Goal: Task Accomplishment & Management: Manage account settings

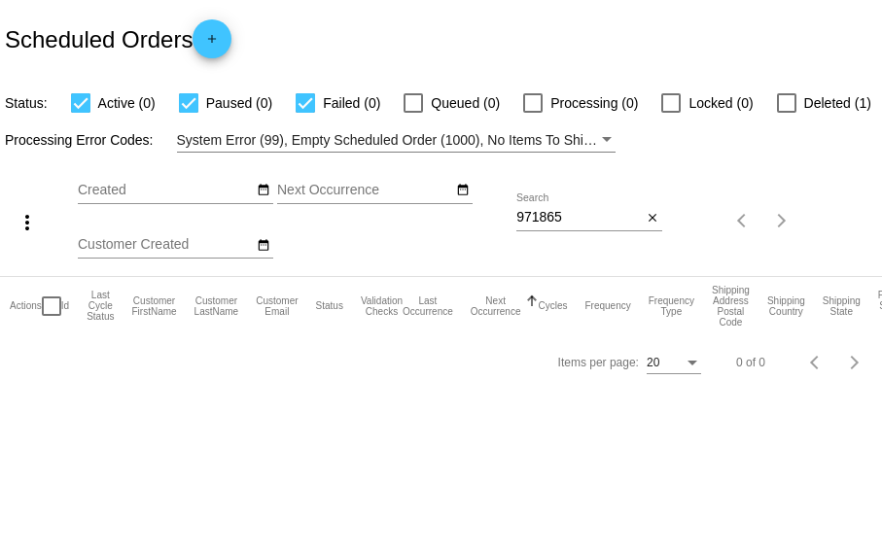
click at [555, 223] on input "971865" at bounding box center [578, 218] width 125 height 16
paste input "Hammond"
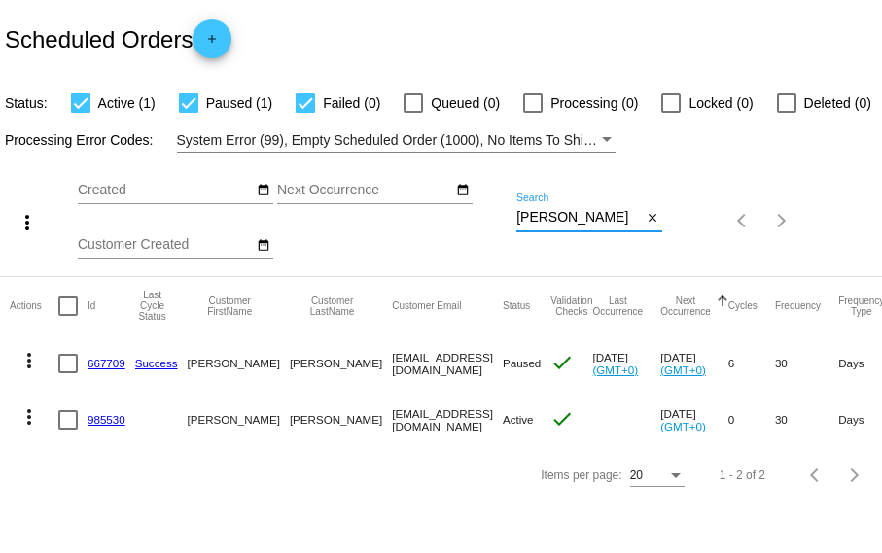
type input "Hammond"
click at [26, 421] on mat-icon "more_vert" at bounding box center [28, 416] width 23 height 23
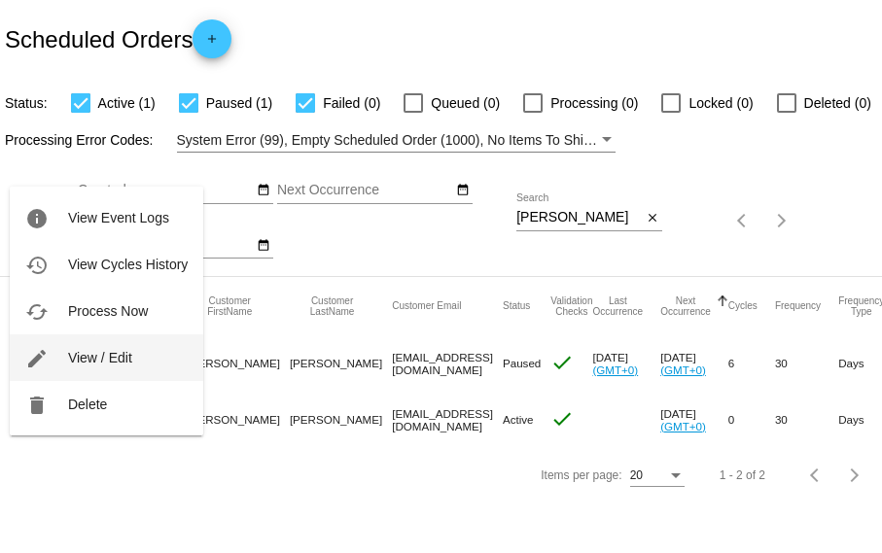
click at [109, 365] on button "edit View / Edit" at bounding box center [106, 357] width 193 height 47
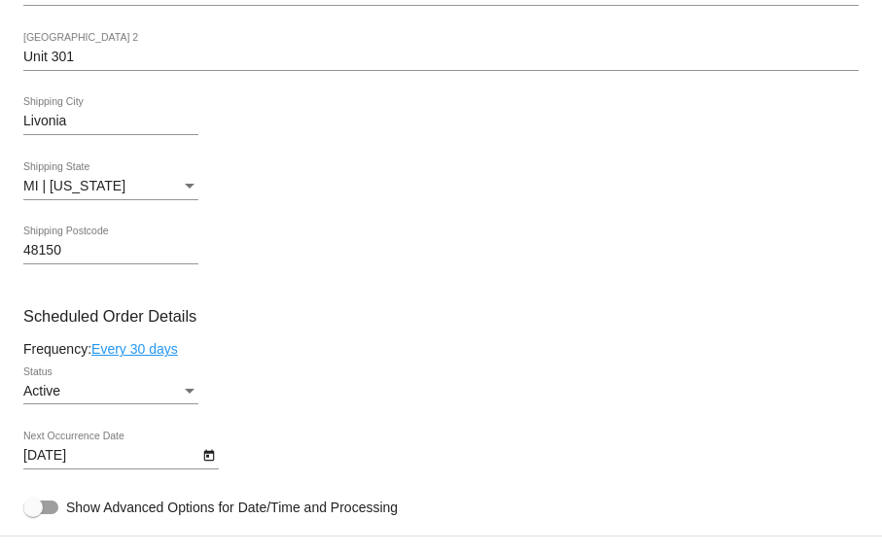
scroll to position [722, 0]
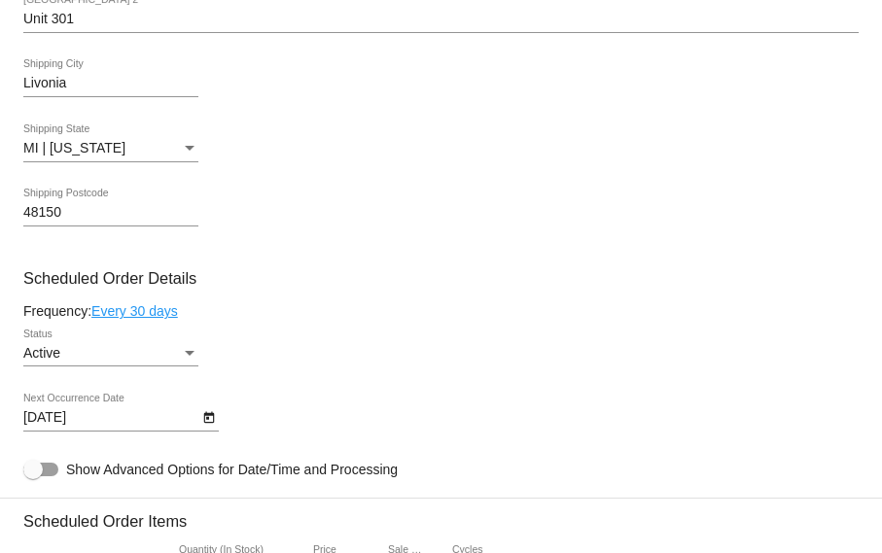
click at [210, 418] on icon "Open calendar" at bounding box center [209, 417] width 14 height 23
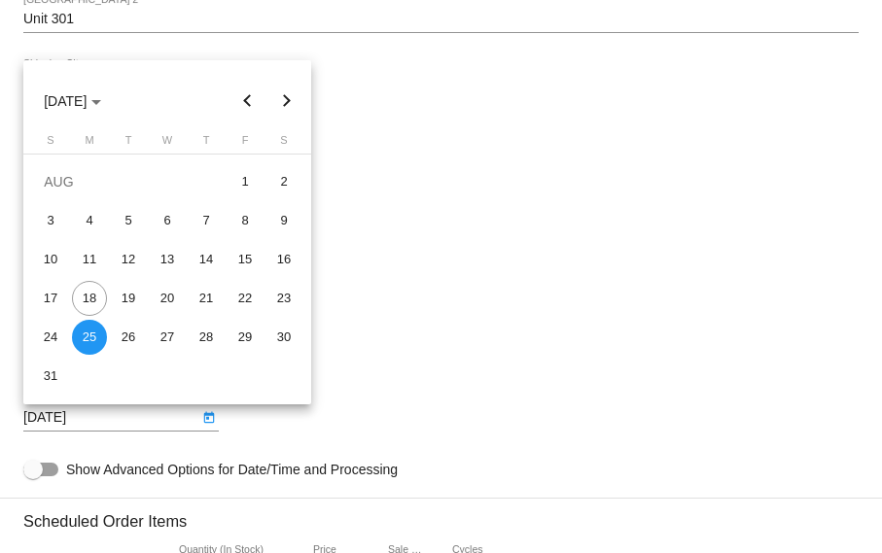
click at [288, 102] on button "Next month" at bounding box center [286, 101] width 39 height 39
click at [240, 108] on button "Previous month" at bounding box center [247, 101] width 39 height 39
click at [285, 99] on button "Next month" at bounding box center [286, 101] width 39 height 39
click at [98, 219] on div "1" at bounding box center [89, 220] width 35 height 35
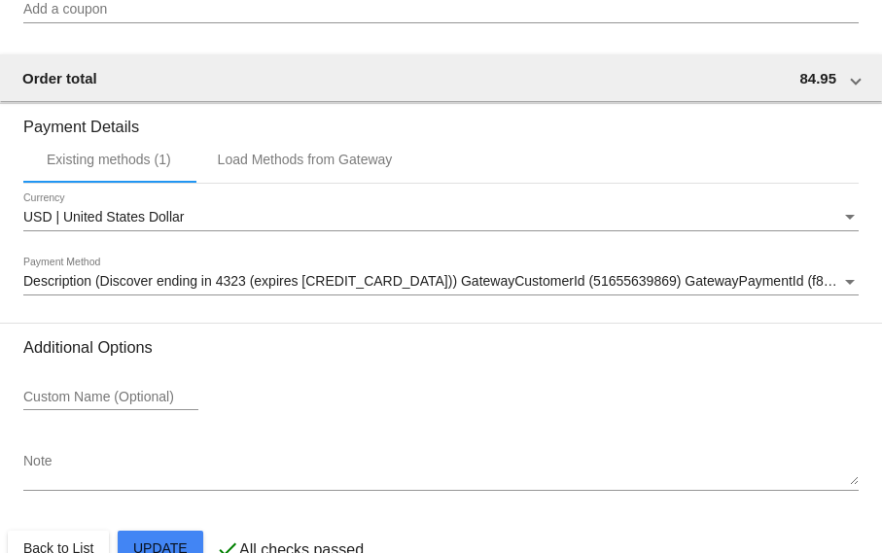
scroll to position [1669, 0]
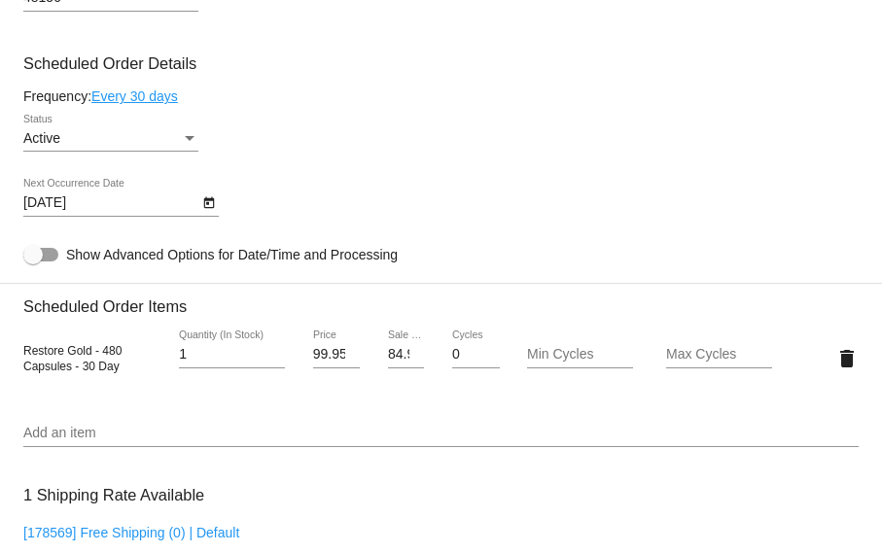
scroll to position [878, 0]
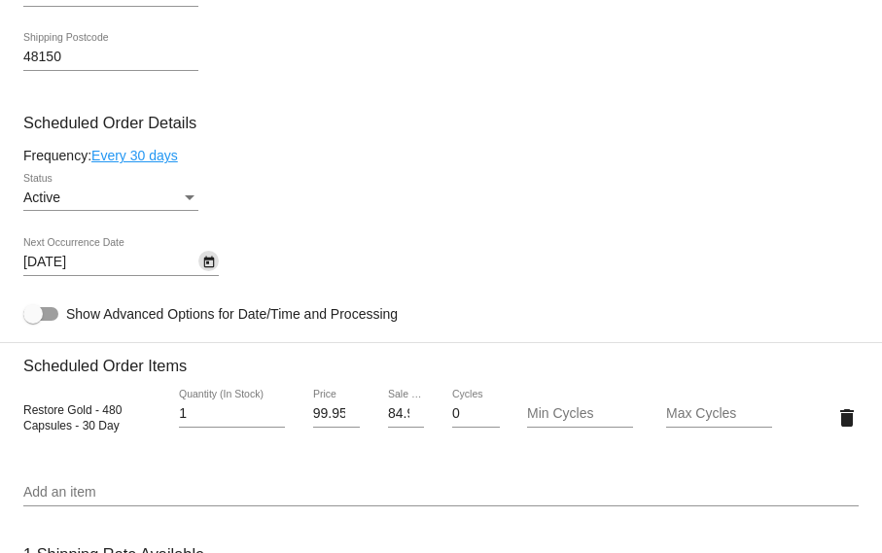
click at [208, 263] on icon "Open calendar" at bounding box center [209, 262] width 14 height 23
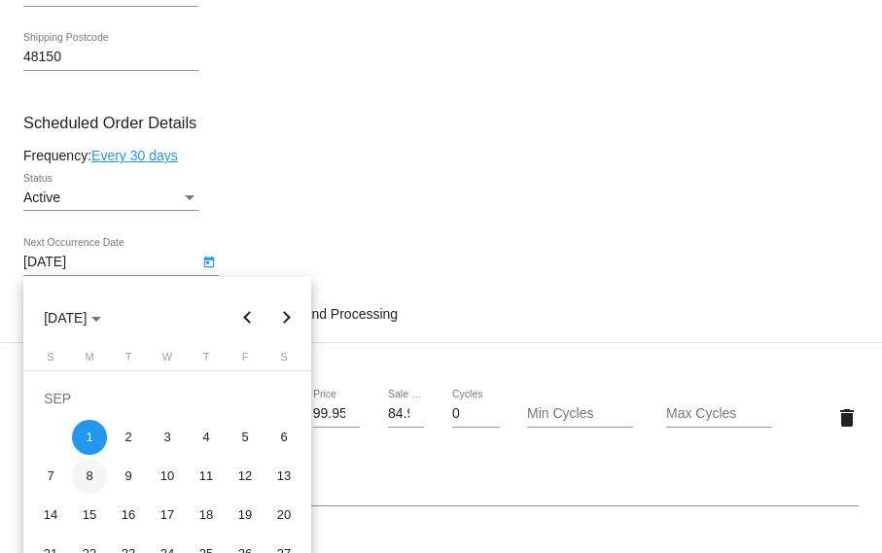
click at [87, 477] on div "8" at bounding box center [89, 476] width 35 height 35
type input "9/8/2025"
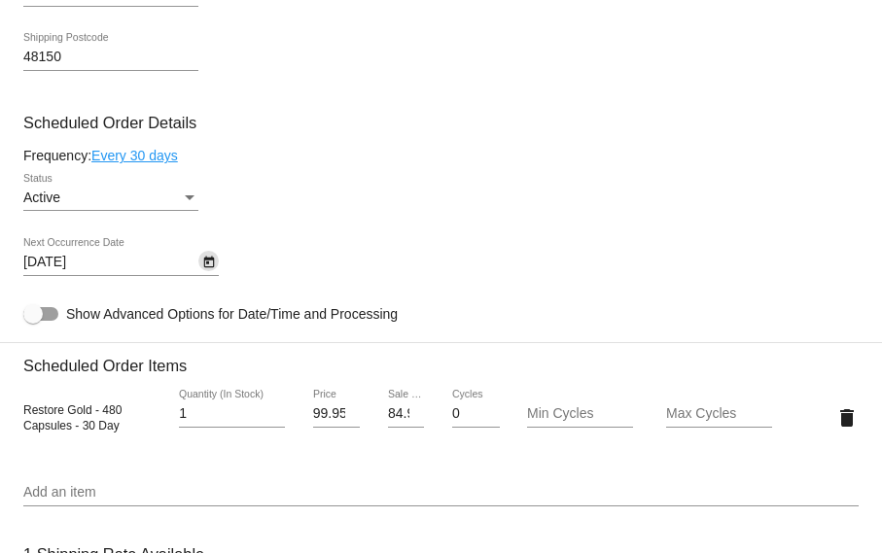
scroll to position [1669, 0]
